Goal: Check status: Check status

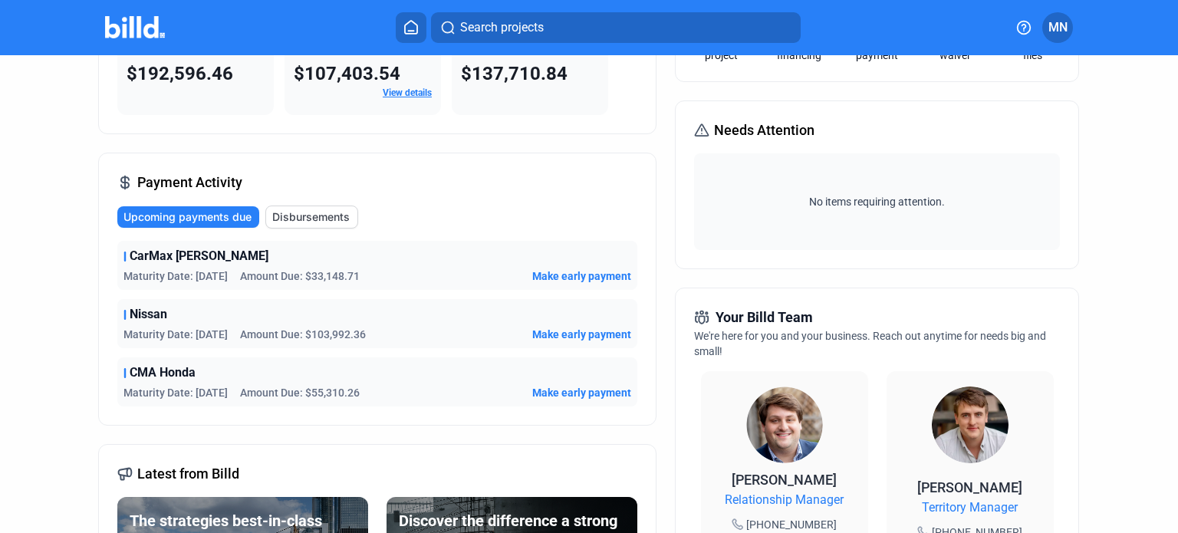
scroll to position [77, 0]
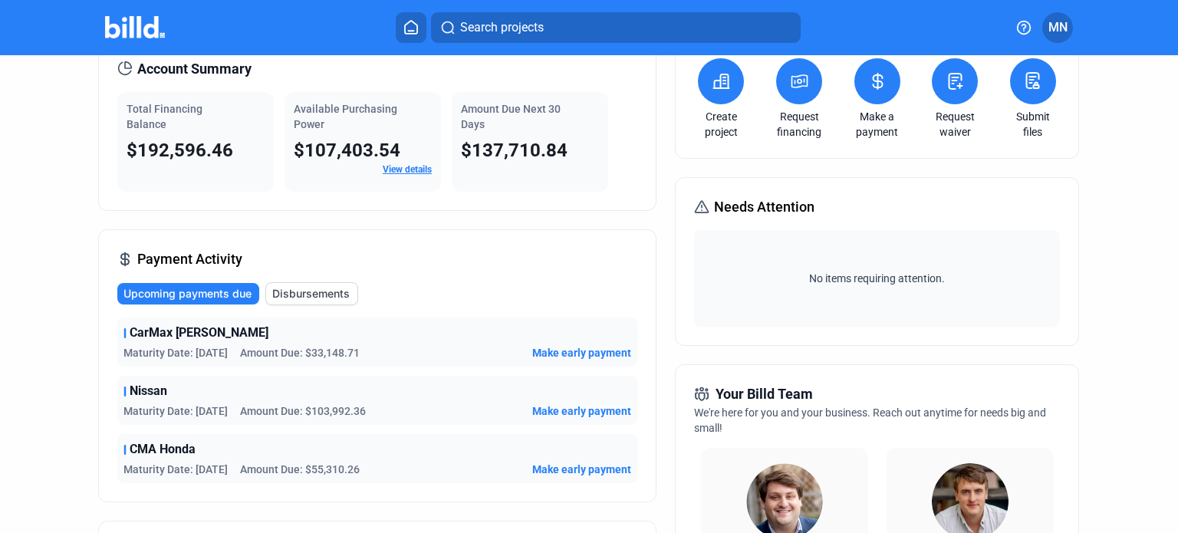
click at [291, 287] on span "Disbursements" at bounding box center [310, 293] width 77 height 15
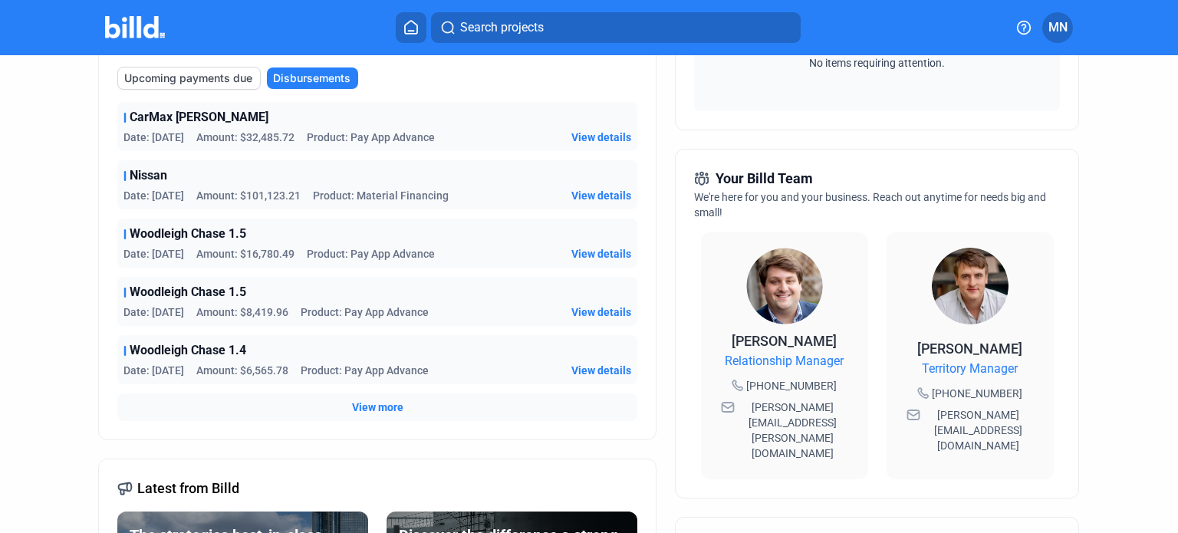
scroll to position [307, 0]
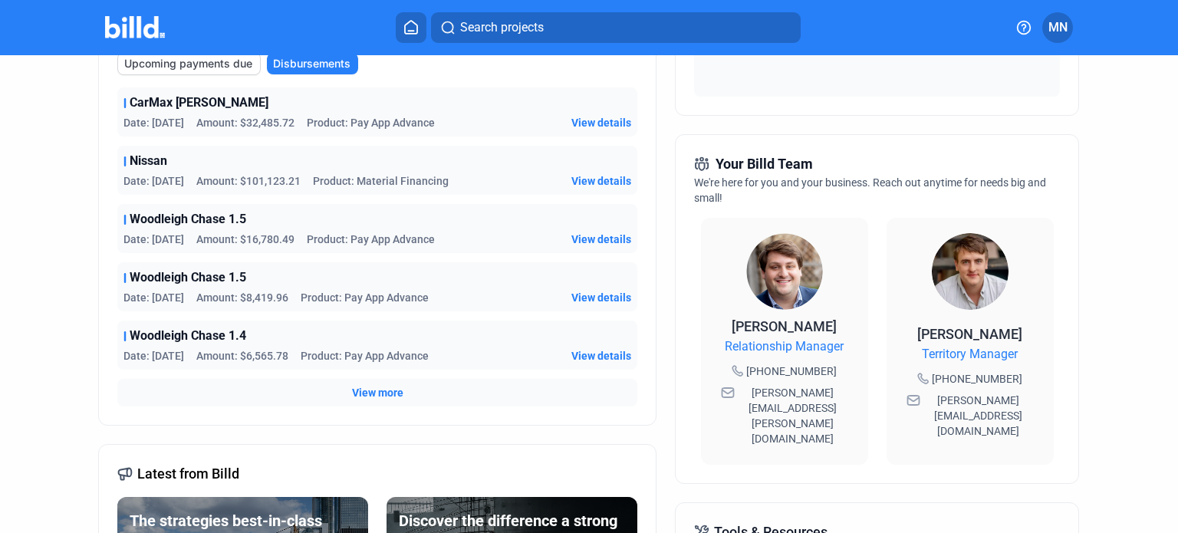
click at [394, 387] on span "View more" at bounding box center [377, 392] width 51 height 15
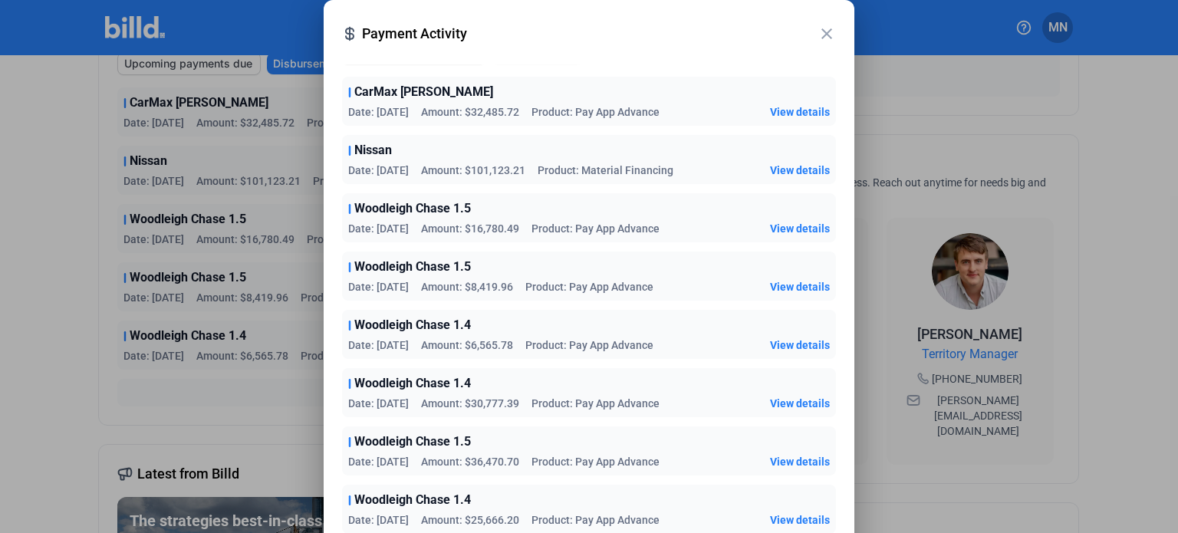
scroll to position [0, 0]
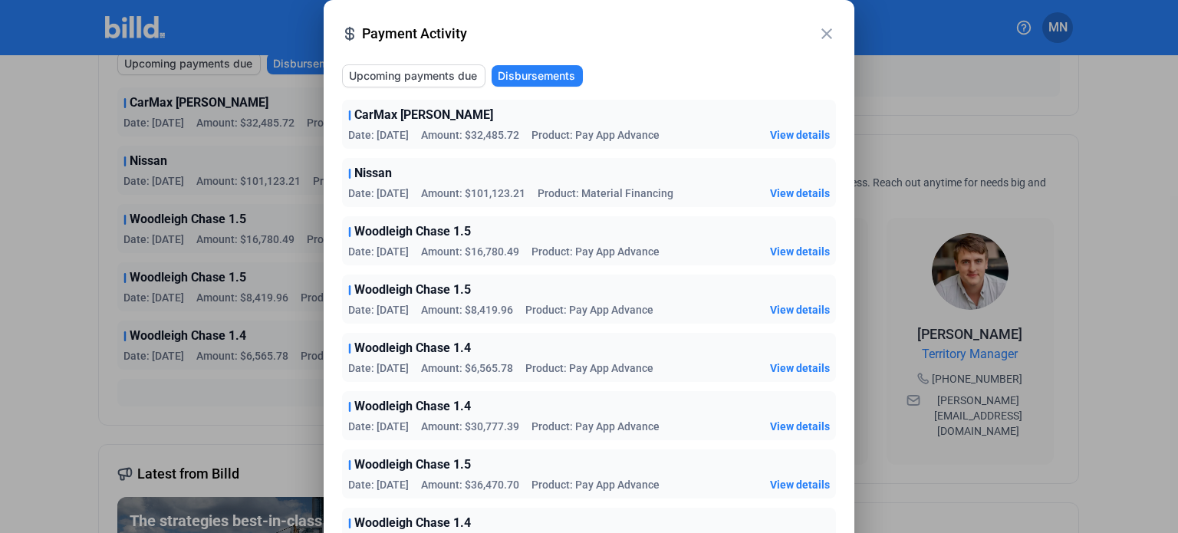
click at [821, 33] on mat-icon "close" at bounding box center [826, 34] width 18 height 18
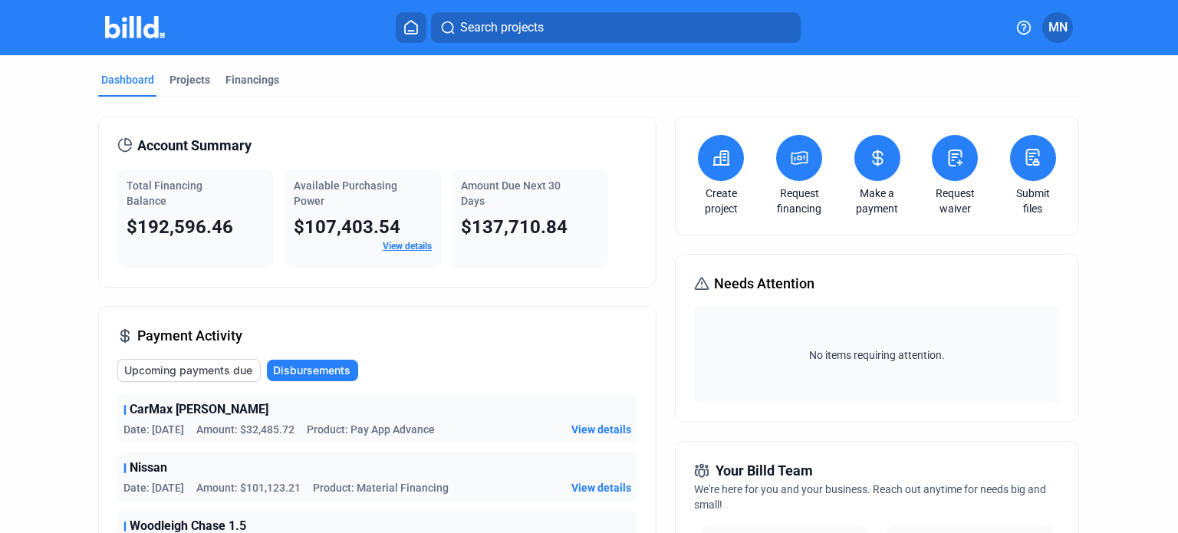
click at [403, 30] on home-icon at bounding box center [411, 27] width 18 height 15
click at [413, 18] on button at bounding box center [411, 27] width 31 height 31
click at [181, 83] on div "Projects" at bounding box center [189, 79] width 41 height 15
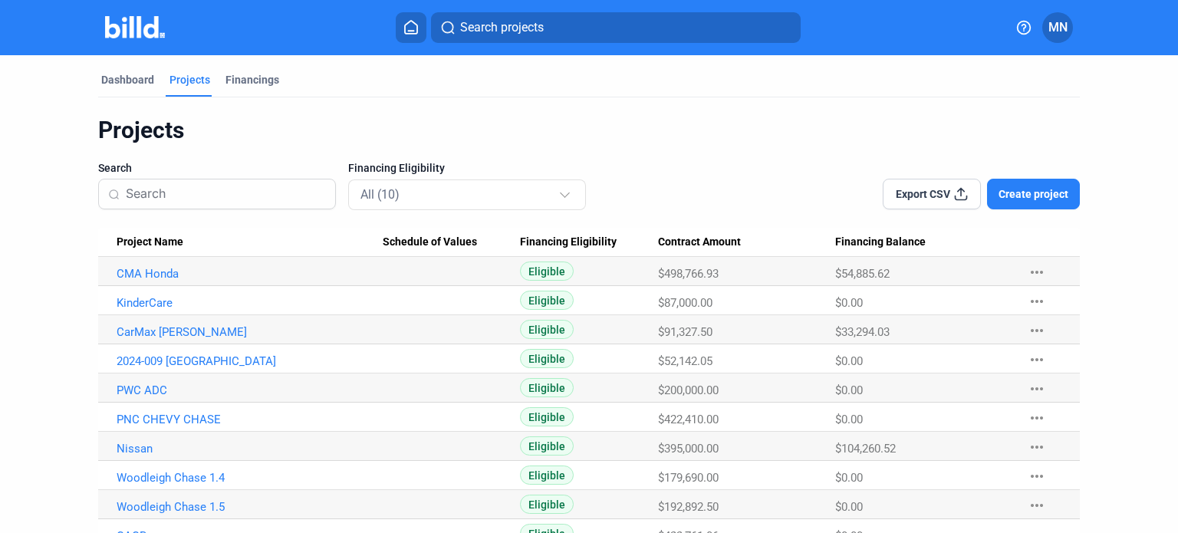
click at [130, 21] on img at bounding box center [135, 27] width 61 height 22
